Goal: Information Seeking & Learning: Learn about a topic

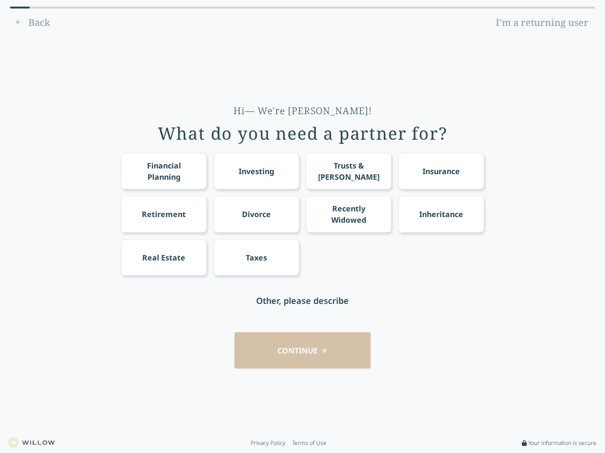
click at [302, 227] on div "Financial Planning Investing Trusts & [PERSON_NAME] Insurance Retirement Divorc…" at bounding box center [302, 214] width 363 height 123
click at [163, 171] on div "Financial Planning" at bounding box center [164, 171] width 68 height 23
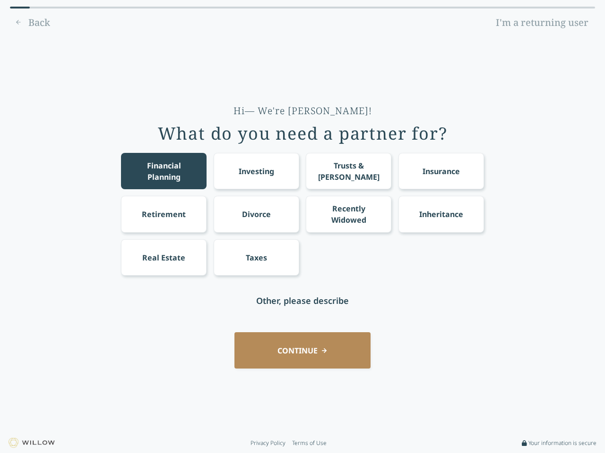
click at [256, 171] on div "Investing" at bounding box center [255, 171] width 35 height 11
click at [348, 171] on div "Trusts & [PERSON_NAME]" at bounding box center [349, 171] width 68 height 23
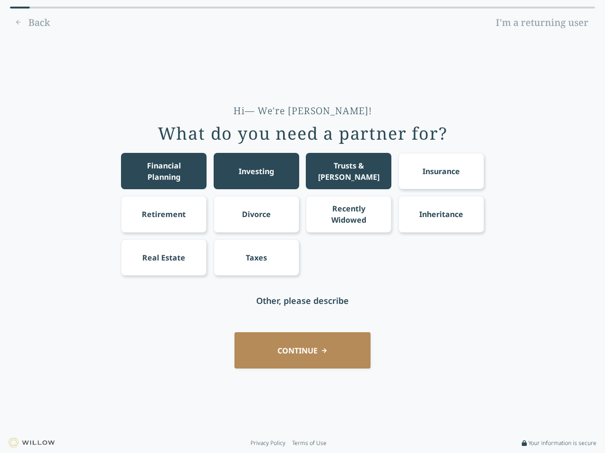
click at [441, 171] on div "Insurance" at bounding box center [440, 171] width 37 height 11
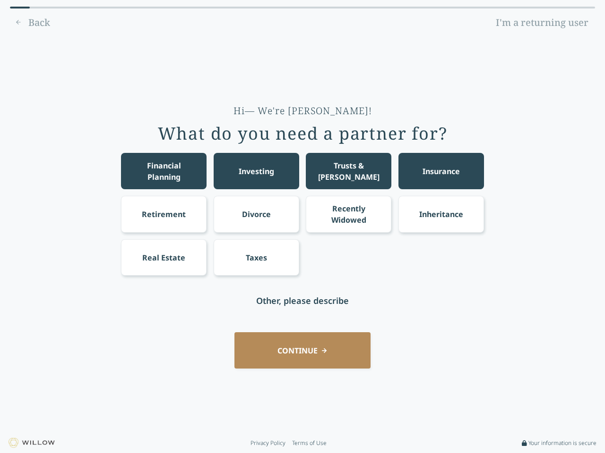
click at [163, 214] on div "Retirement" at bounding box center [164, 214] width 44 height 11
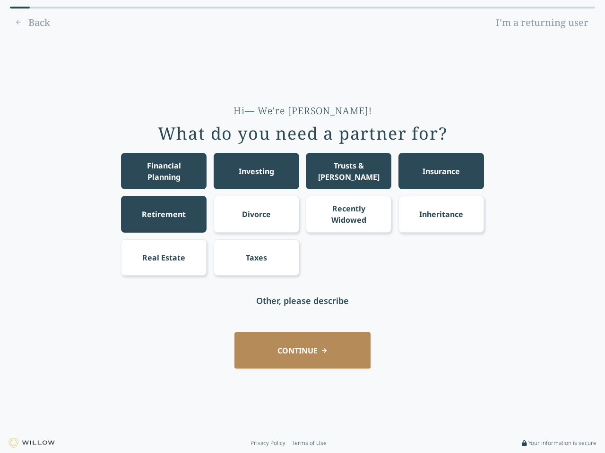
click at [256, 214] on div "Divorce" at bounding box center [256, 214] width 29 height 11
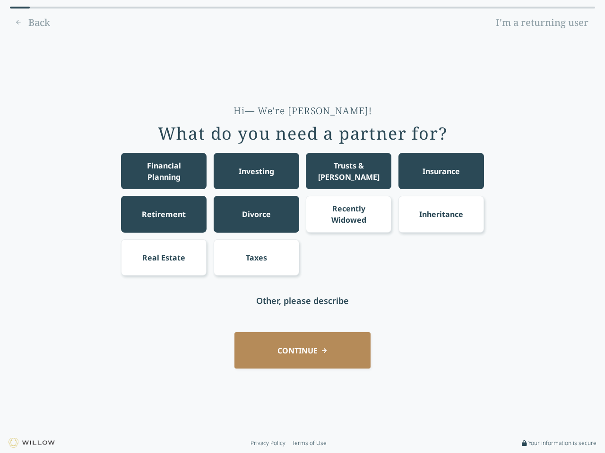
click at [348, 214] on div "Recently Widowed" at bounding box center [349, 214] width 68 height 23
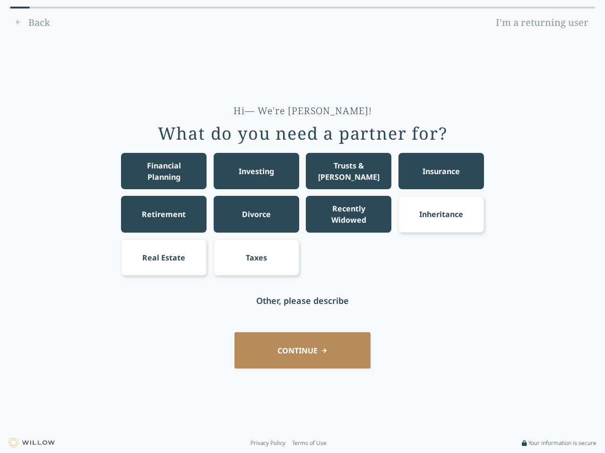
click at [441, 214] on div "Inheritance" at bounding box center [441, 214] width 44 height 11
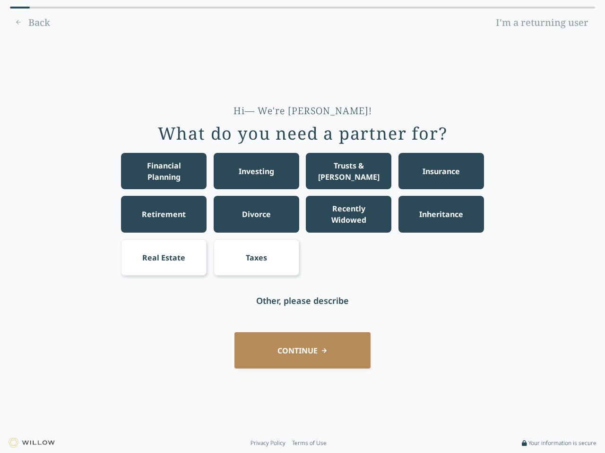
click at [163, 257] on div "Real Estate" at bounding box center [163, 257] width 43 height 11
